Goal: Transaction & Acquisition: Download file/media

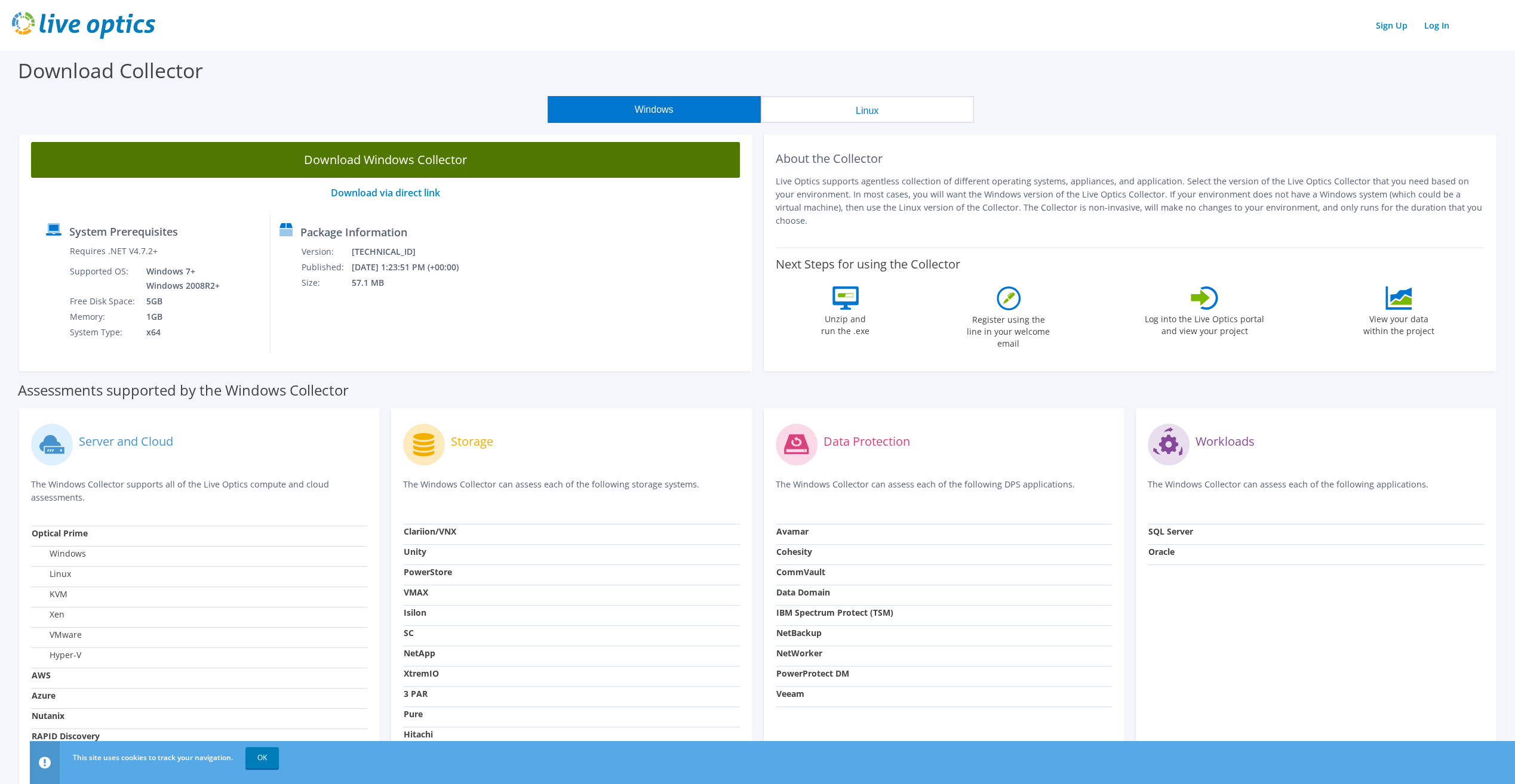
click at [366, 152] on link "Download Windows Collector" at bounding box center [386, 159] width 709 height 35
